Goal: Check status: Check status

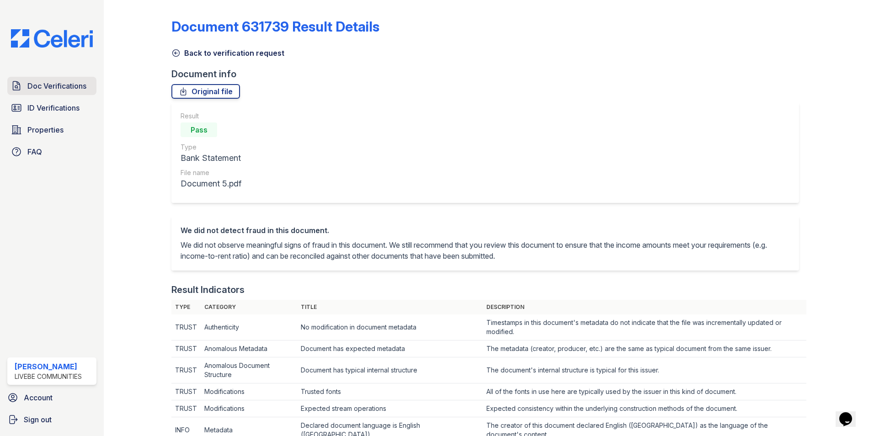
click at [51, 91] on span "Doc Verifications" at bounding box center [56, 85] width 59 height 11
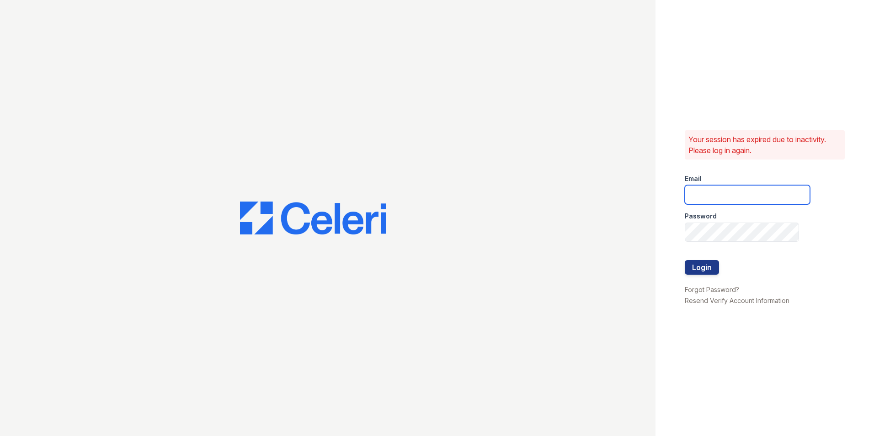
type input "oceannap@livebe.com"
click at [699, 266] on button "Login" at bounding box center [702, 267] width 34 height 15
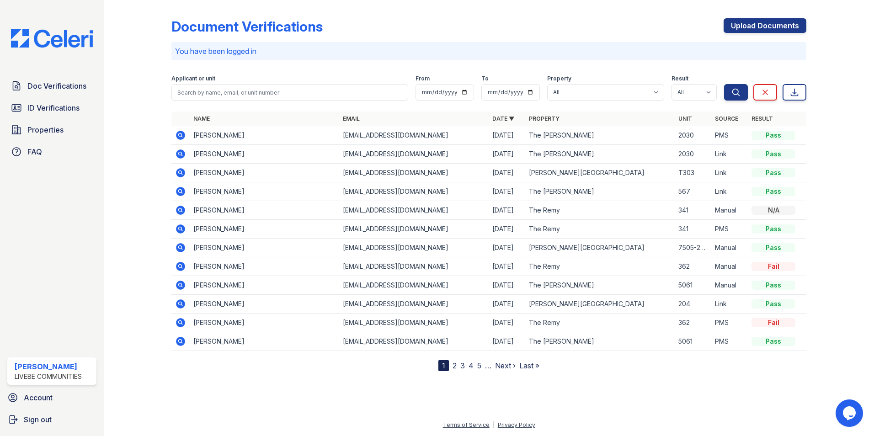
click at [183, 137] on icon at bounding box center [180, 135] width 9 height 9
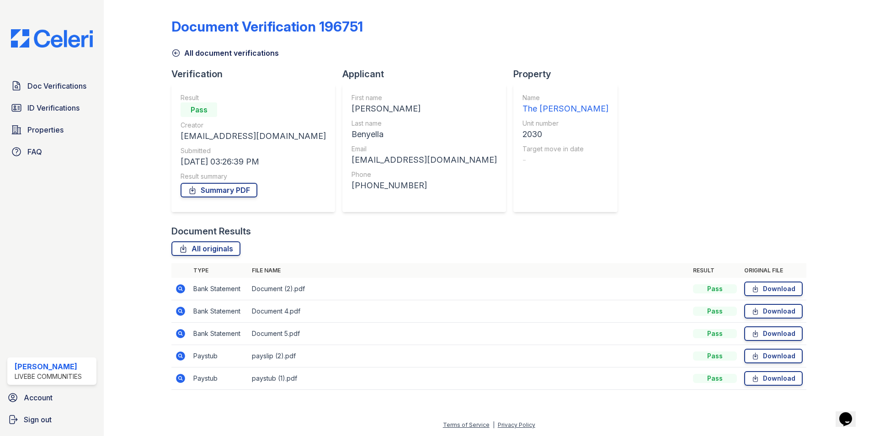
click at [182, 356] on icon at bounding box center [180, 356] width 11 height 11
click at [180, 356] on icon at bounding box center [180, 355] width 2 height 2
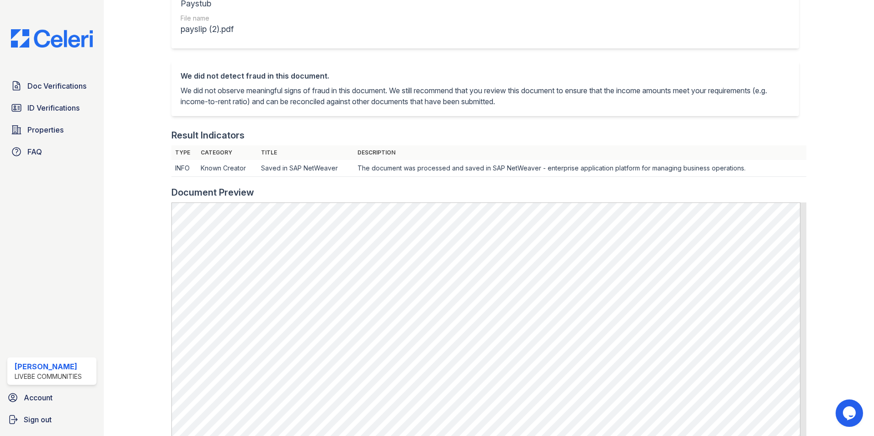
scroll to position [91, 0]
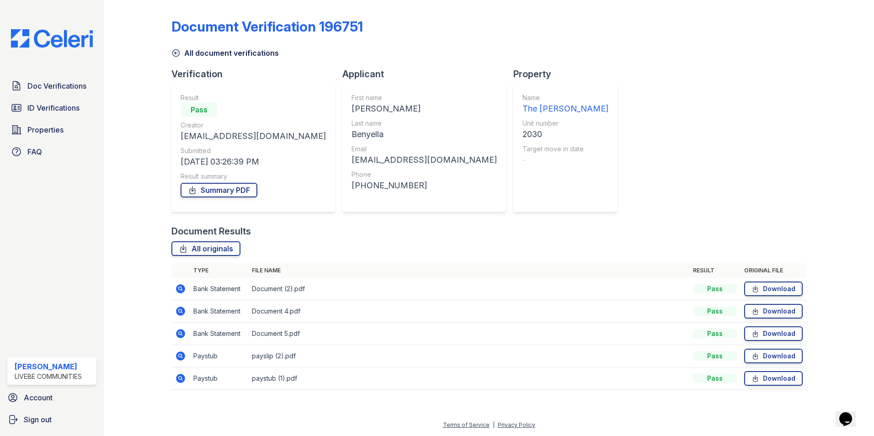
click at [183, 380] on icon at bounding box center [180, 378] width 9 height 9
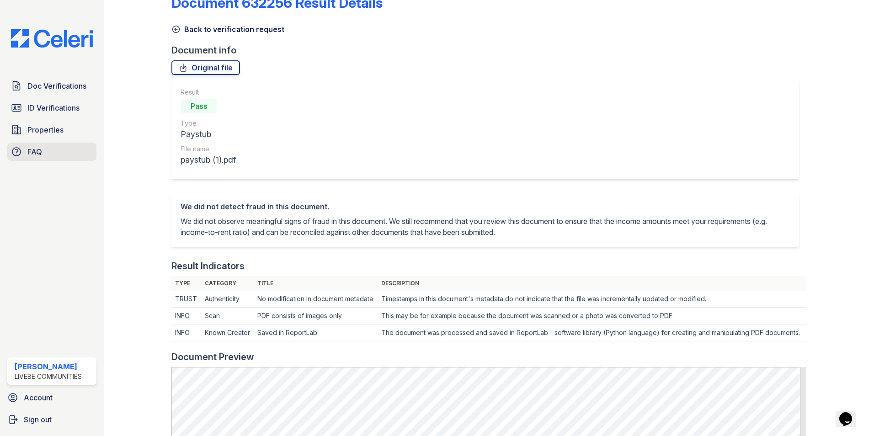
scroll to position [46, 0]
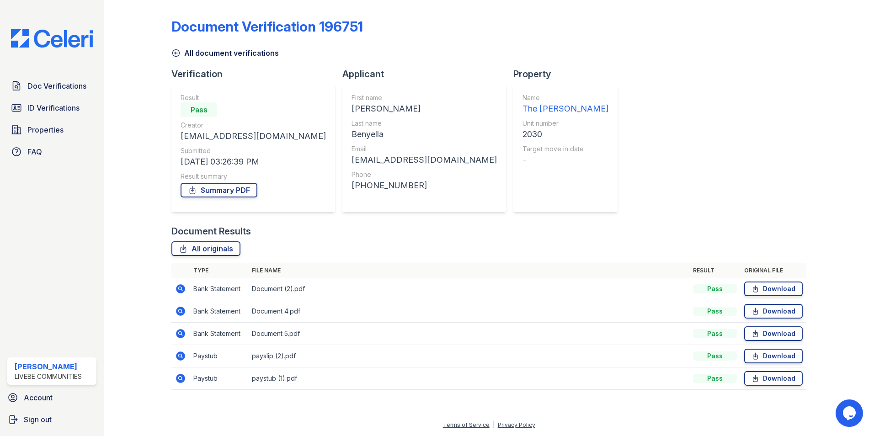
click at [181, 357] on icon at bounding box center [180, 355] width 2 height 2
click at [179, 334] on icon at bounding box center [180, 333] width 2 height 2
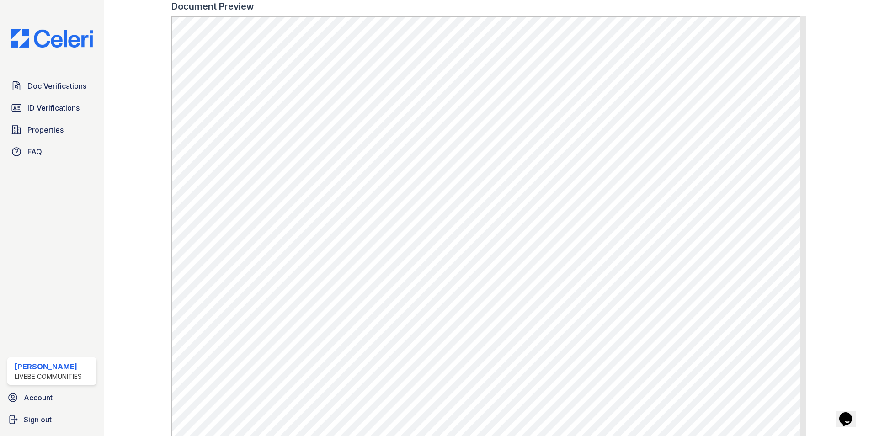
scroll to position [500, 0]
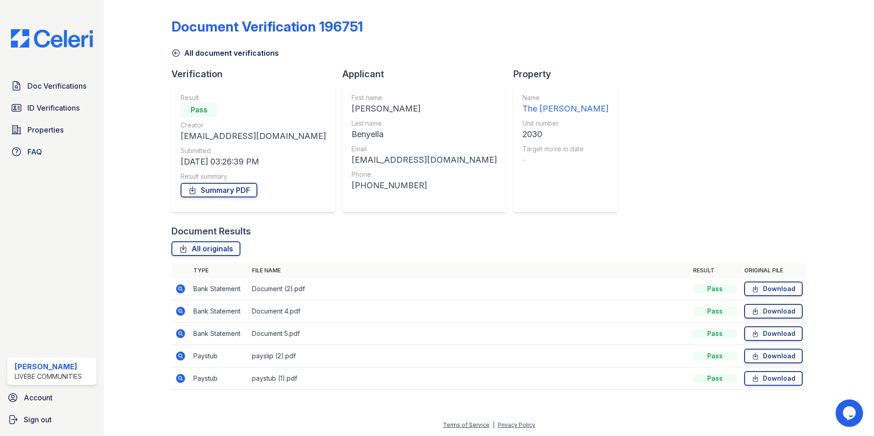
click at [181, 310] on icon at bounding box center [180, 311] width 11 height 11
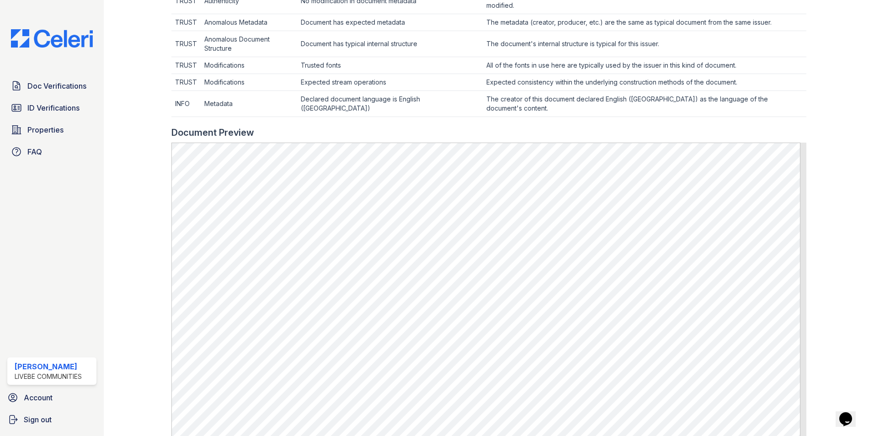
scroll to position [411, 0]
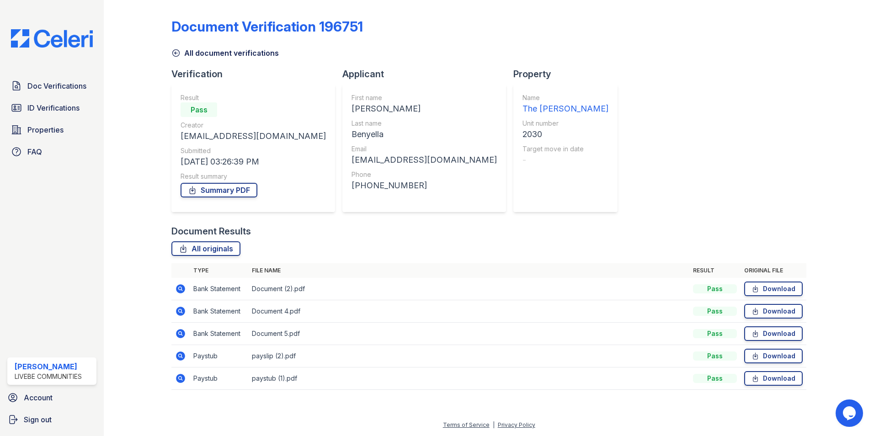
click at [179, 379] on icon at bounding box center [180, 378] width 11 height 11
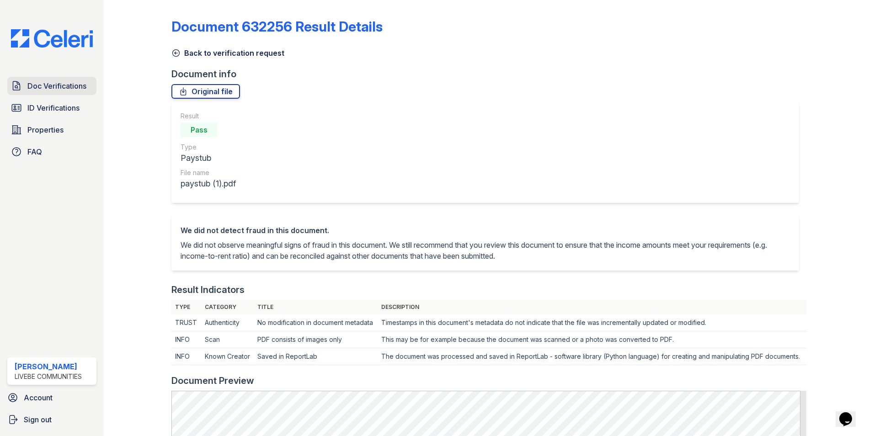
click at [41, 88] on span "Doc Verifications" at bounding box center [56, 85] width 59 height 11
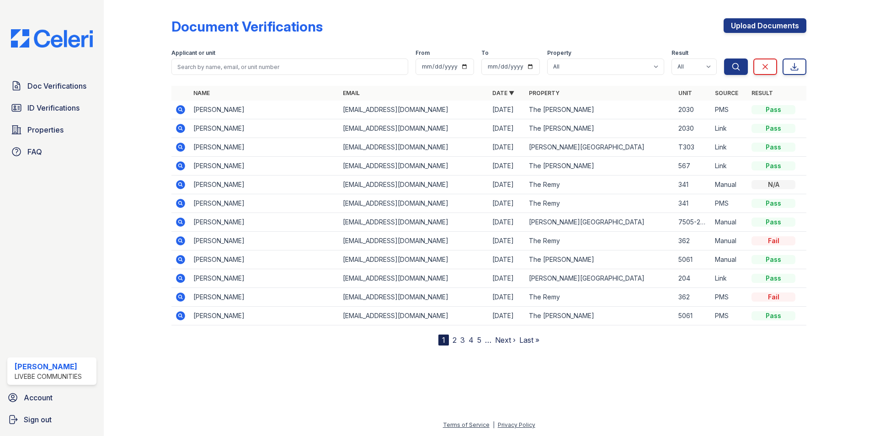
click at [180, 112] on icon at bounding box center [180, 109] width 9 height 9
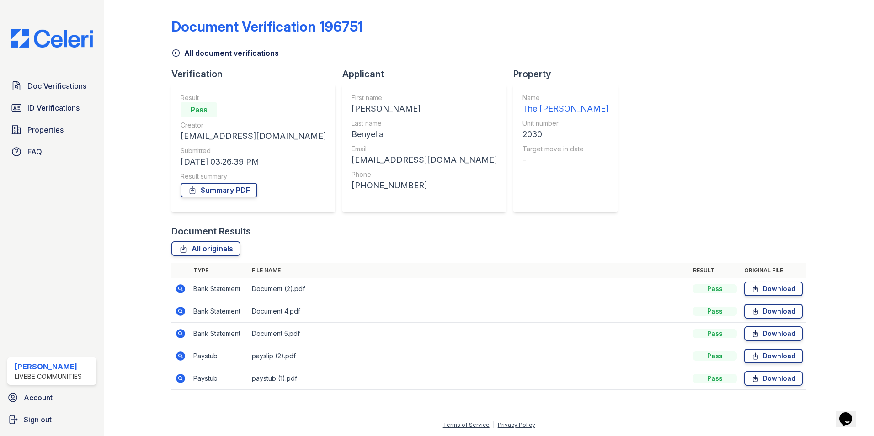
click at [181, 379] on icon at bounding box center [180, 378] width 11 height 11
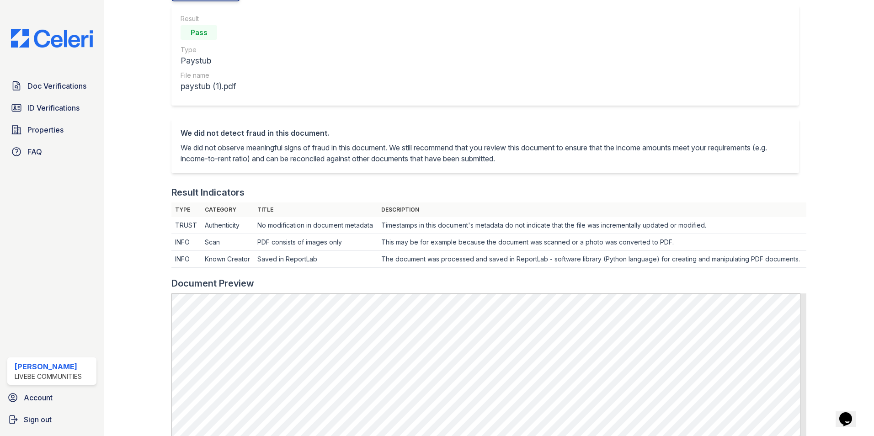
scroll to position [274, 0]
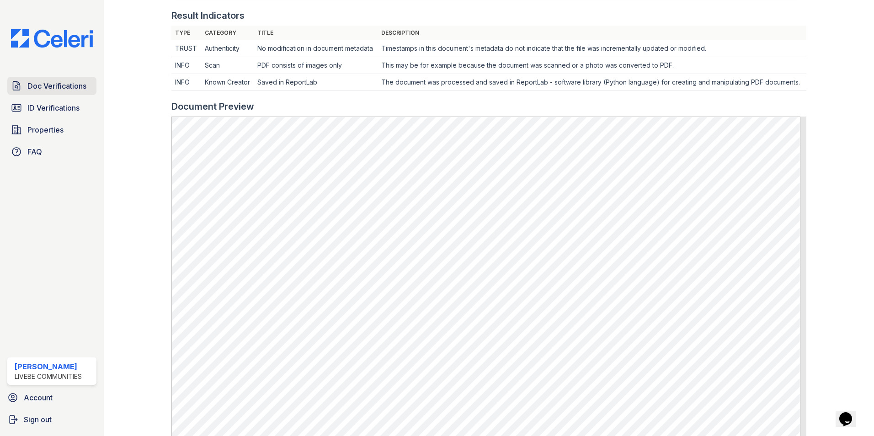
click at [56, 90] on span "Doc Verifications" at bounding box center [56, 85] width 59 height 11
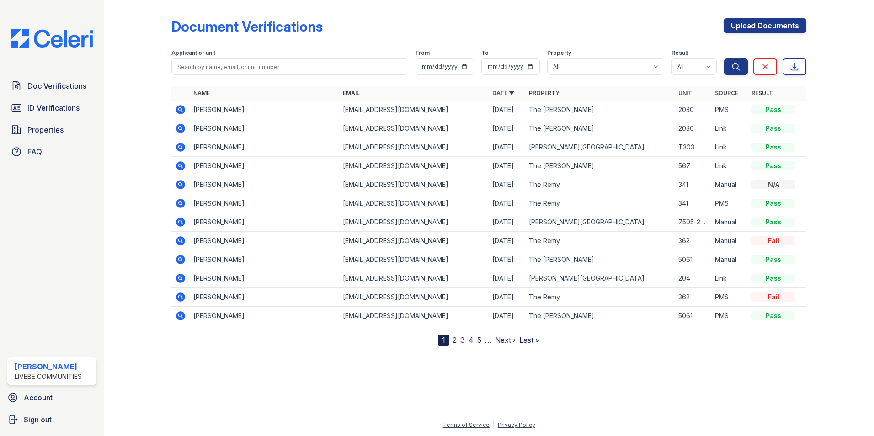
click at [178, 112] on icon at bounding box center [180, 109] width 9 height 9
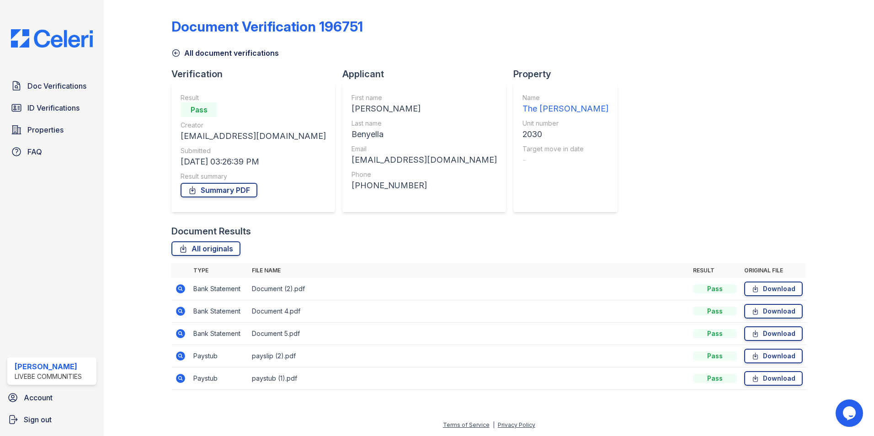
click at [181, 357] on icon at bounding box center [180, 356] width 11 height 11
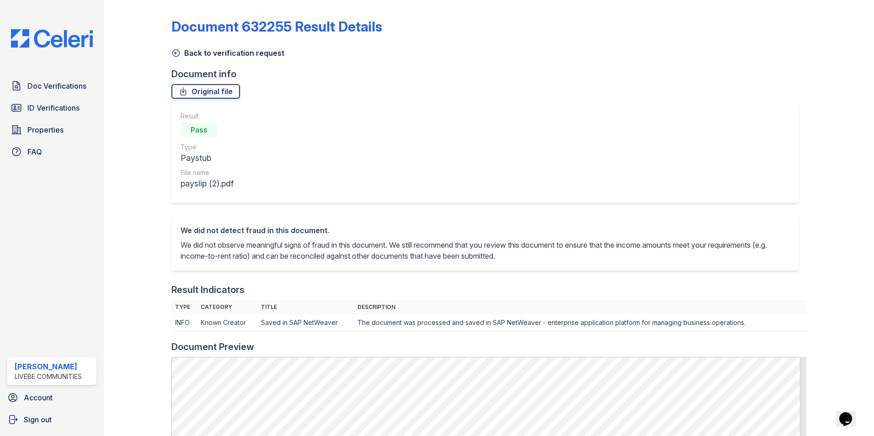
drag, startPoint x: 361, startPoint y: 104, endPoint x: 255, endPoint y: 2, distance: 147.1
click at [359, 103] on div "Result Pass Type Paystub File name payslip (2).pdf" at bounding box center [485, 152] width 628 height 101
